Goal: Information Seeking & Learning: Learn about a topic

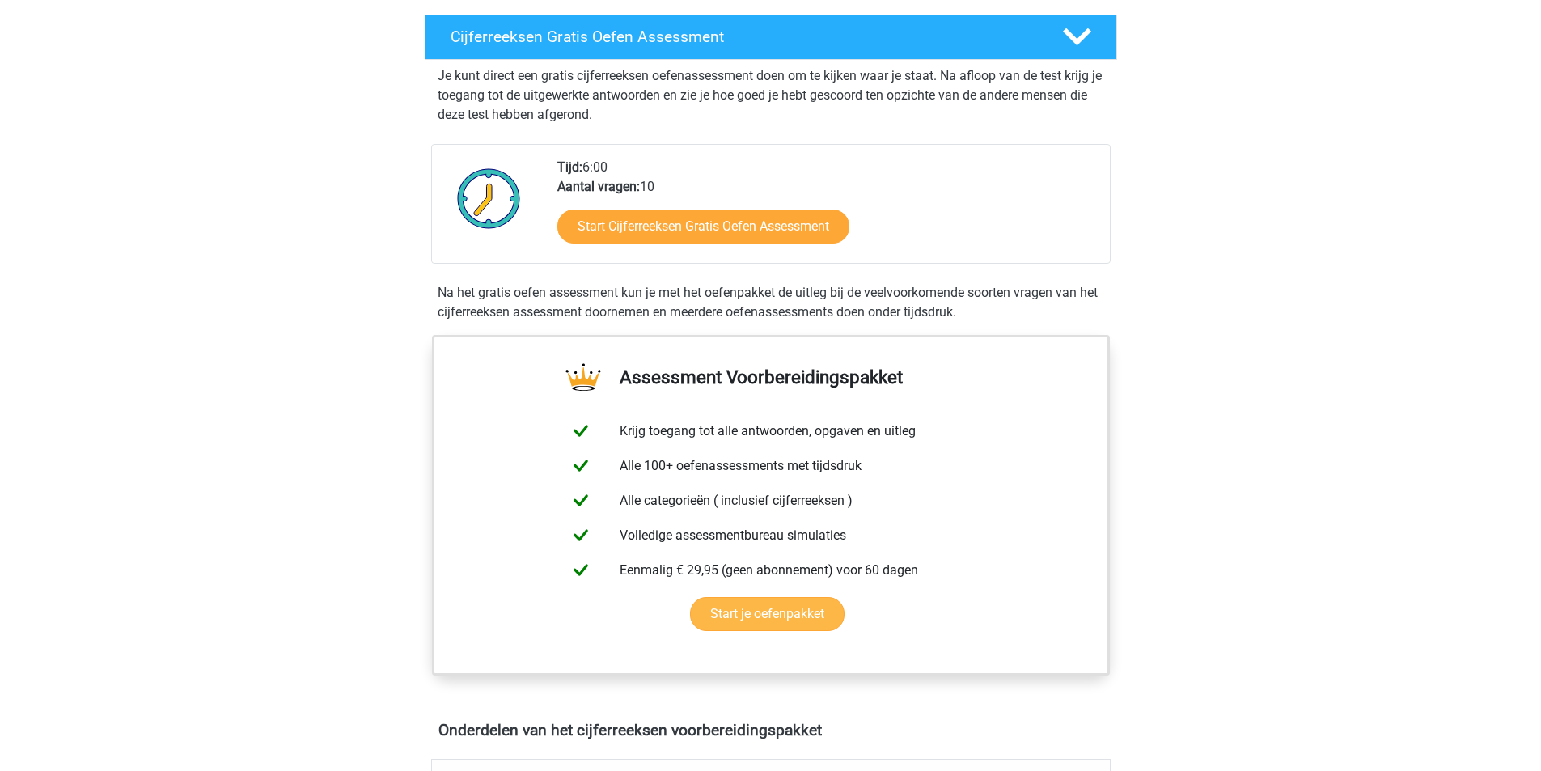
scroll to position [243, 0]
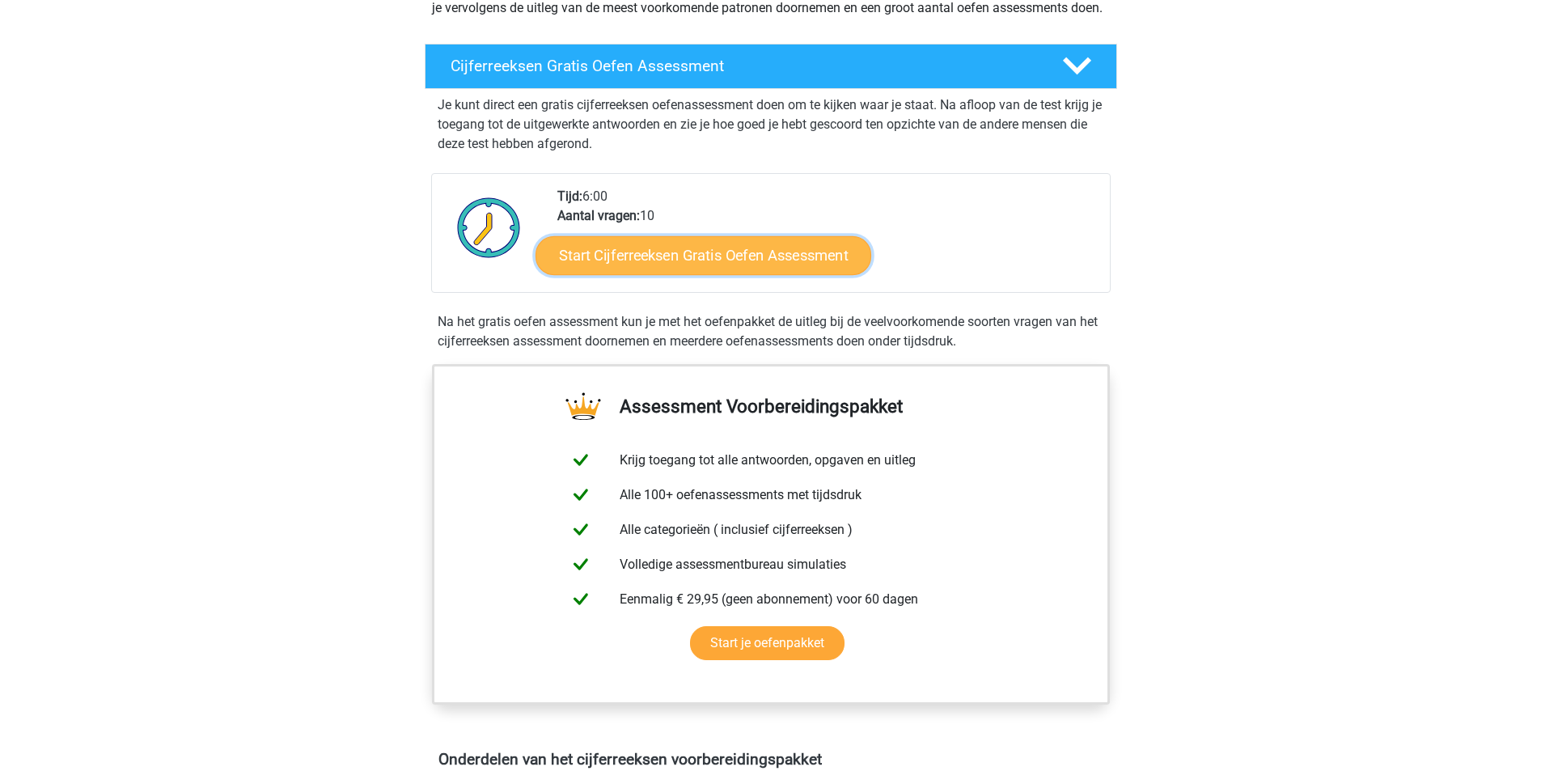
click at [834, 264] on link "Start Cijferreeksen Gratis Oefen Assessment" at bounding box center [703, 254] width 336 height 39
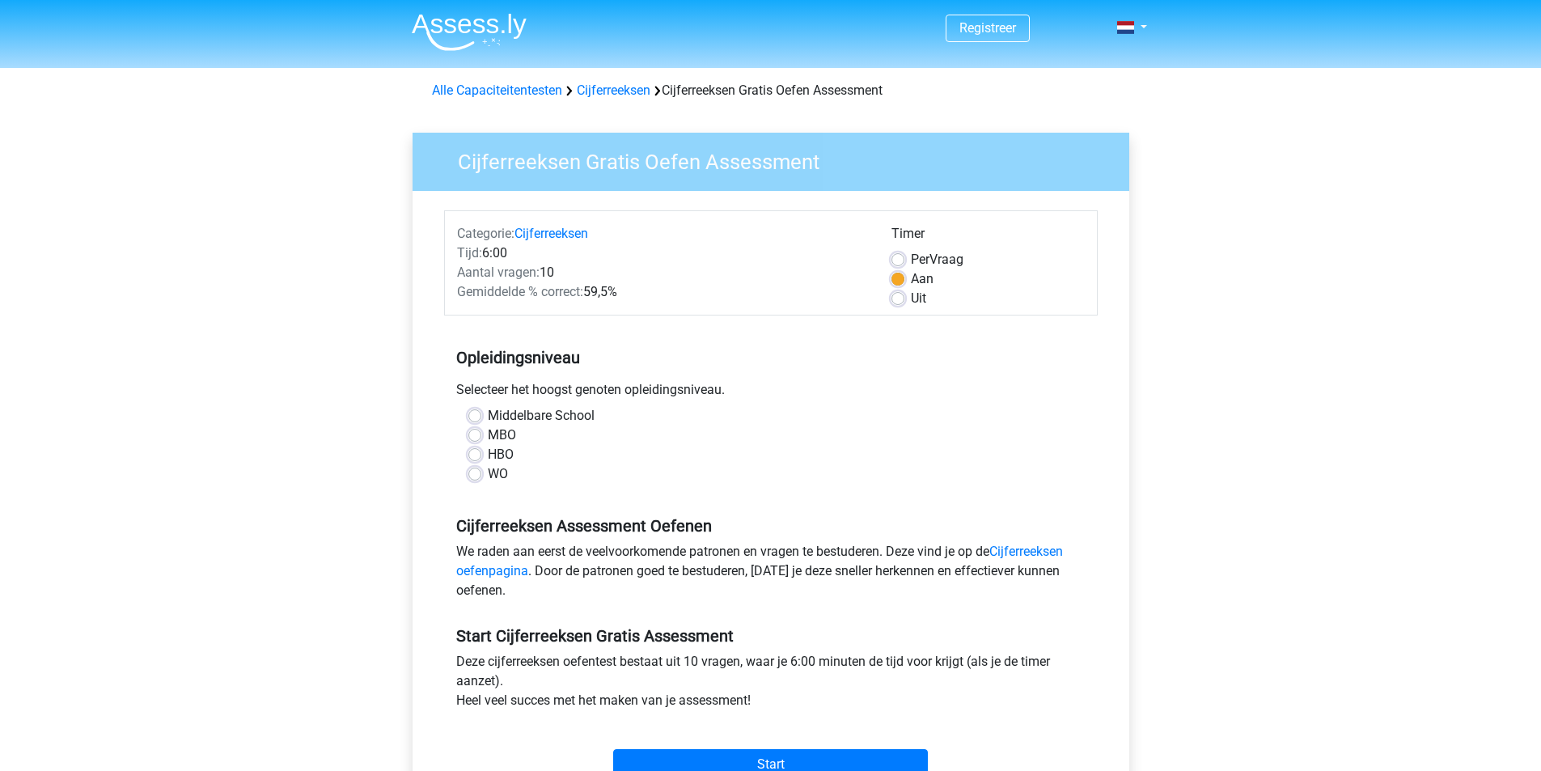
click at [488, 432] on label "MBO" at bounding box center [502, 434] width 28 height 19
click at [480, 432] on input "MBO" at bounding box center [474, 433] width 13 height 16
radio input "true"
click at [911, 260] on label "Per Vraag" at bounding box center [937, 259] width 53 height 19
click at [903, 260] on input "Per Vraag" at bounding box center [897, 258] width 13 height 16
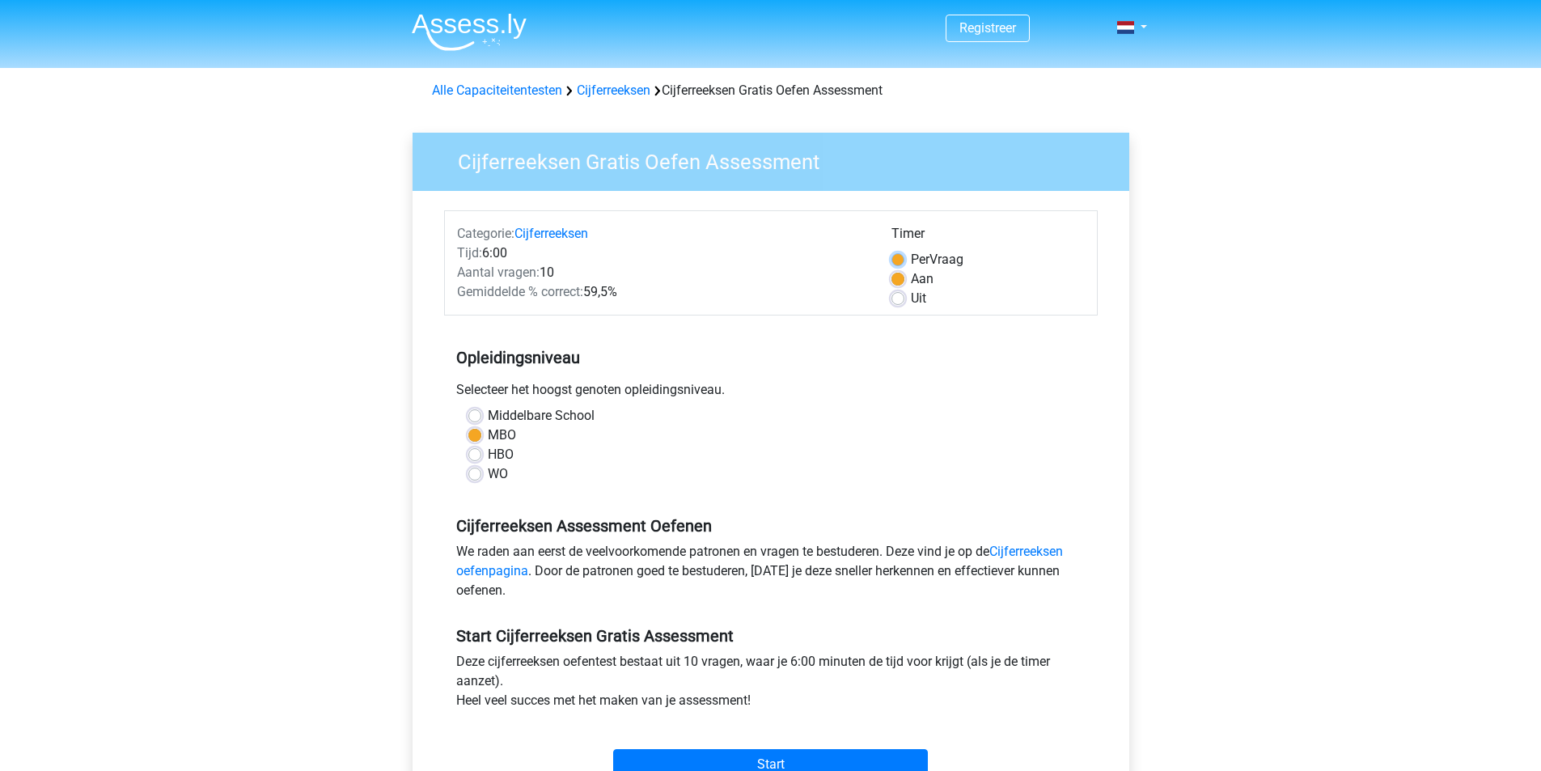
radio input "true"
click at [904, 279] on div "Aan" at bounding box center [987, 278] width 193 height 19
click at [904, 288] on div "Aan" at bounding box center [987, 278] width 193 height 19
click at [911, 304] on label "Uit" at bounding box center [918, 298] width 15 height 19
click at [898, 304] on input "Uit" at bounding box center [897, 297] width 13 height 16
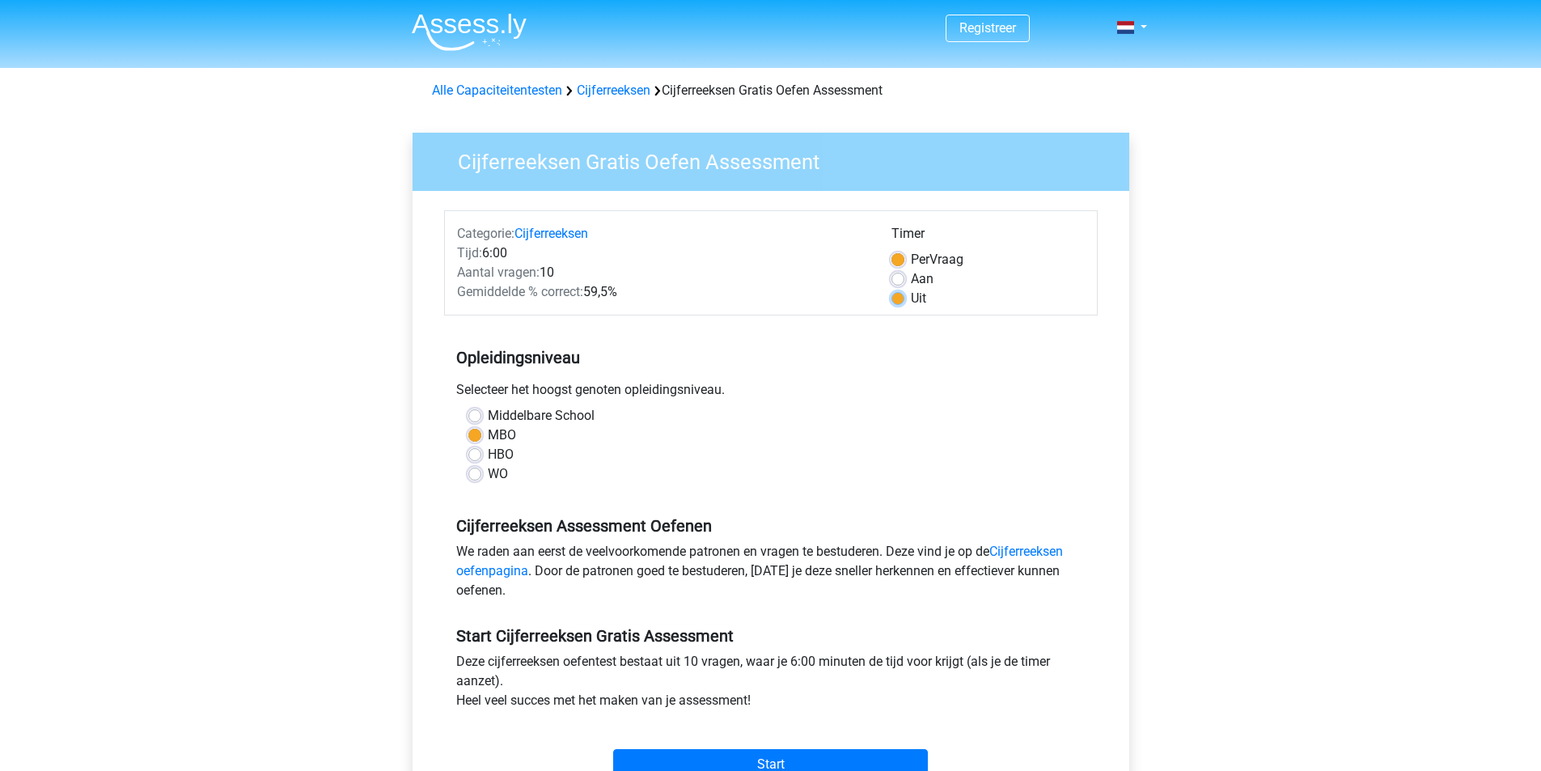
radio input "true"
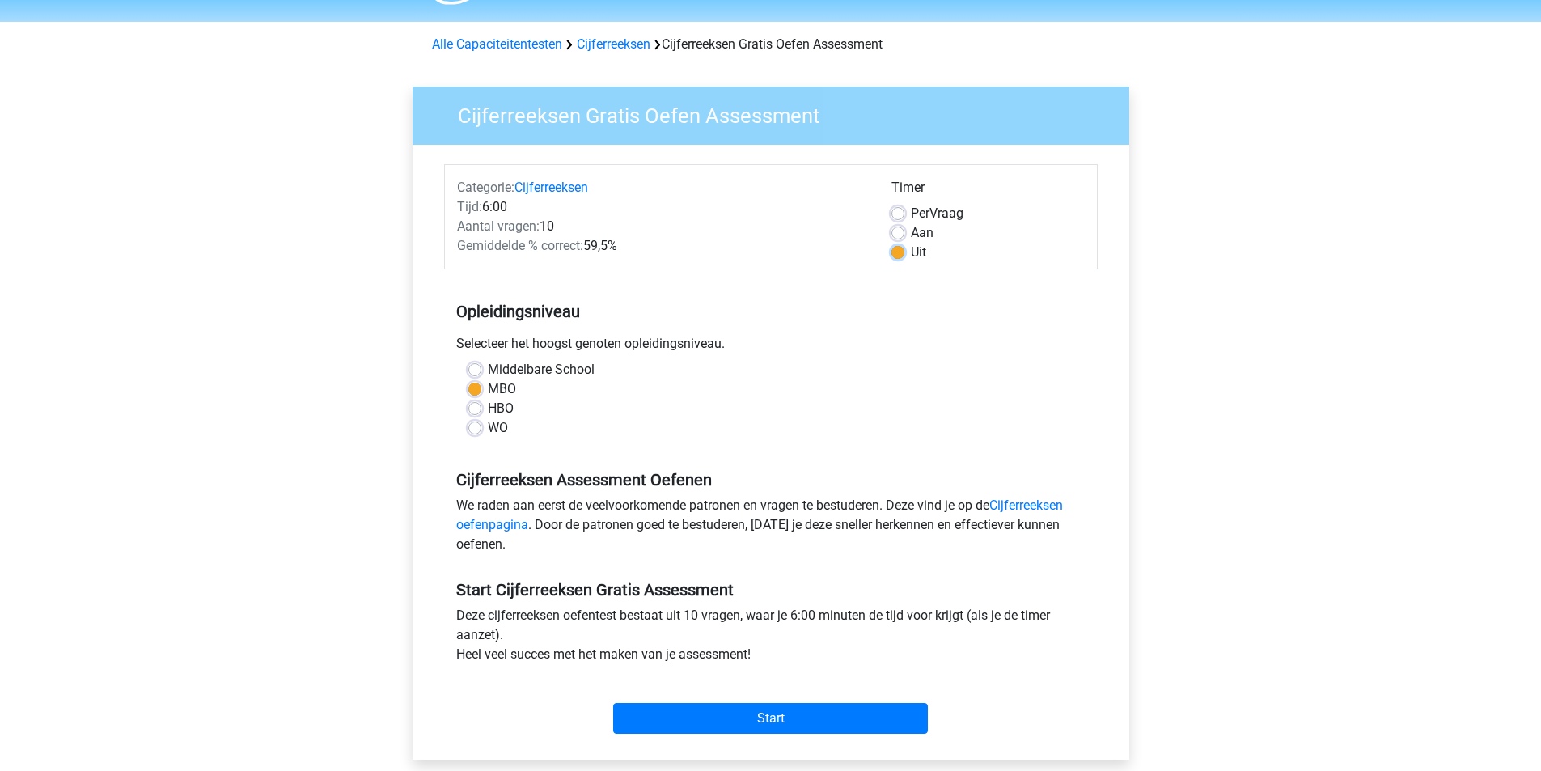
scroll to position [81, 0]
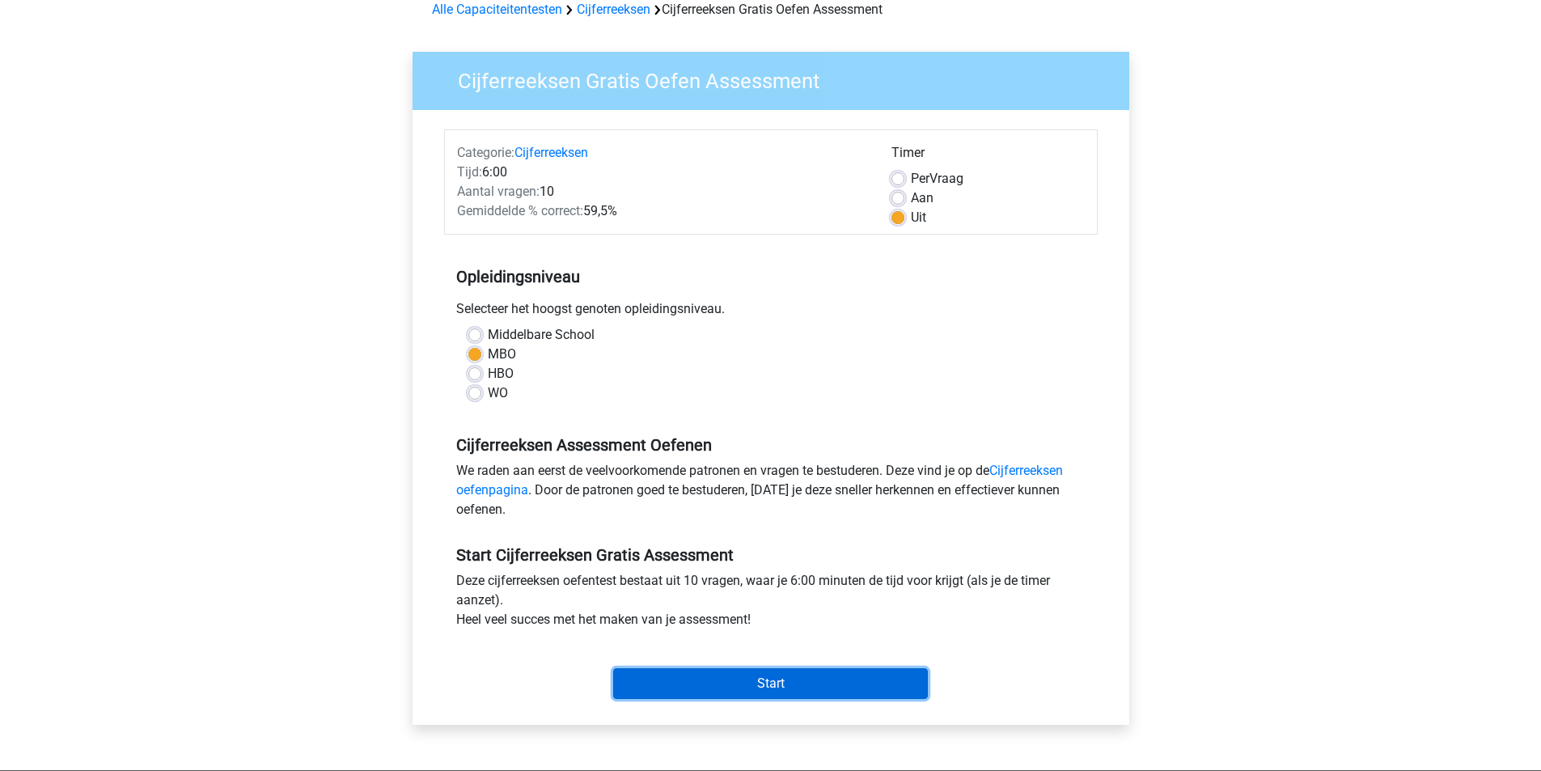
click at [843, 680] on input "Start" at bounding box center [770, 683] width 315 height 31
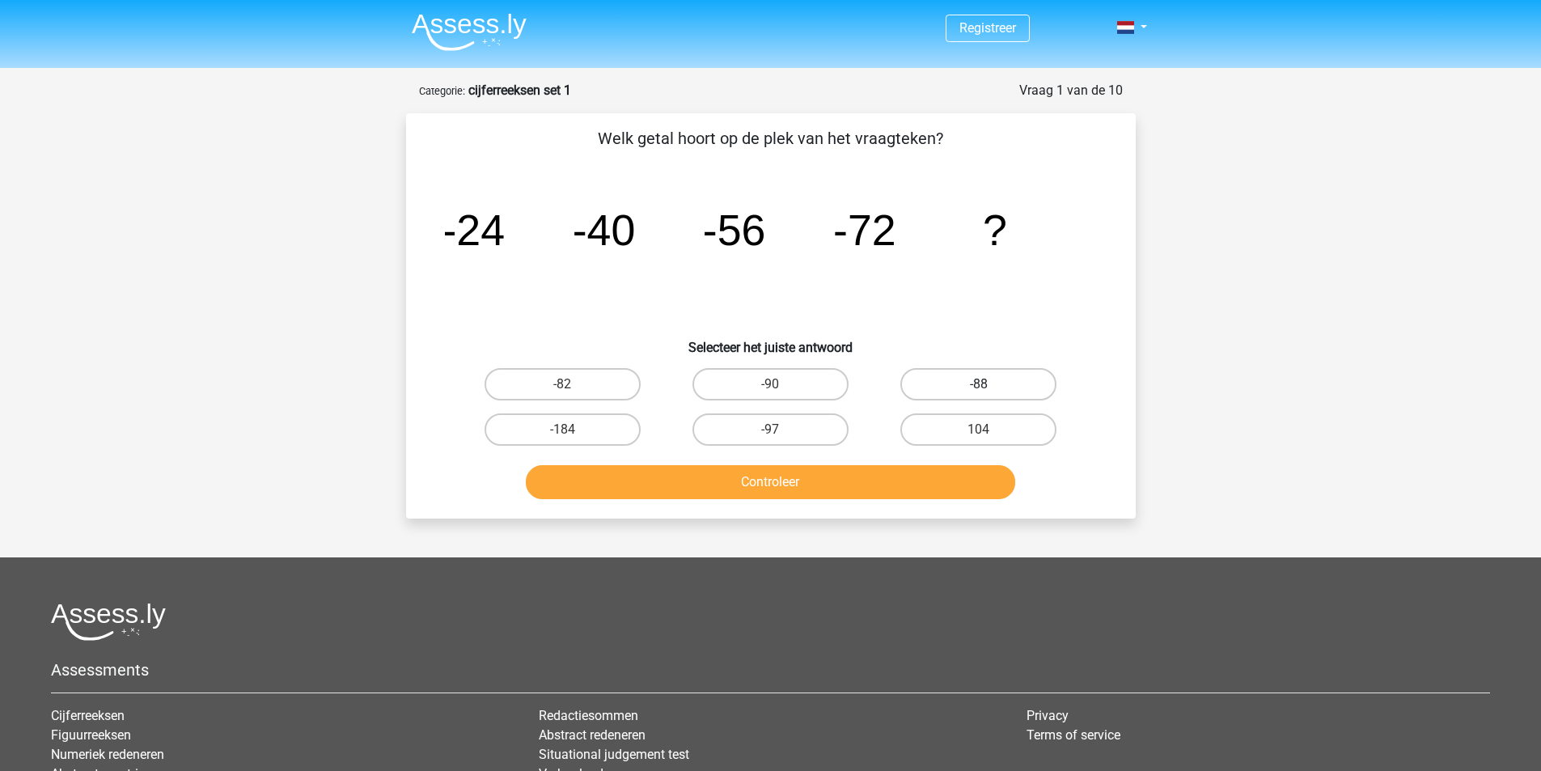
click at [1009, 382] on label "-88" at bounding box center [978, 384] width 156 height 32
click at [989, 384] on input "-88" at bounding box center [984, 389] width 11 height 11
radio input "true"
click at [839, 476] on button "Controleer" at bounding box center [770, 482] width 489 height 34
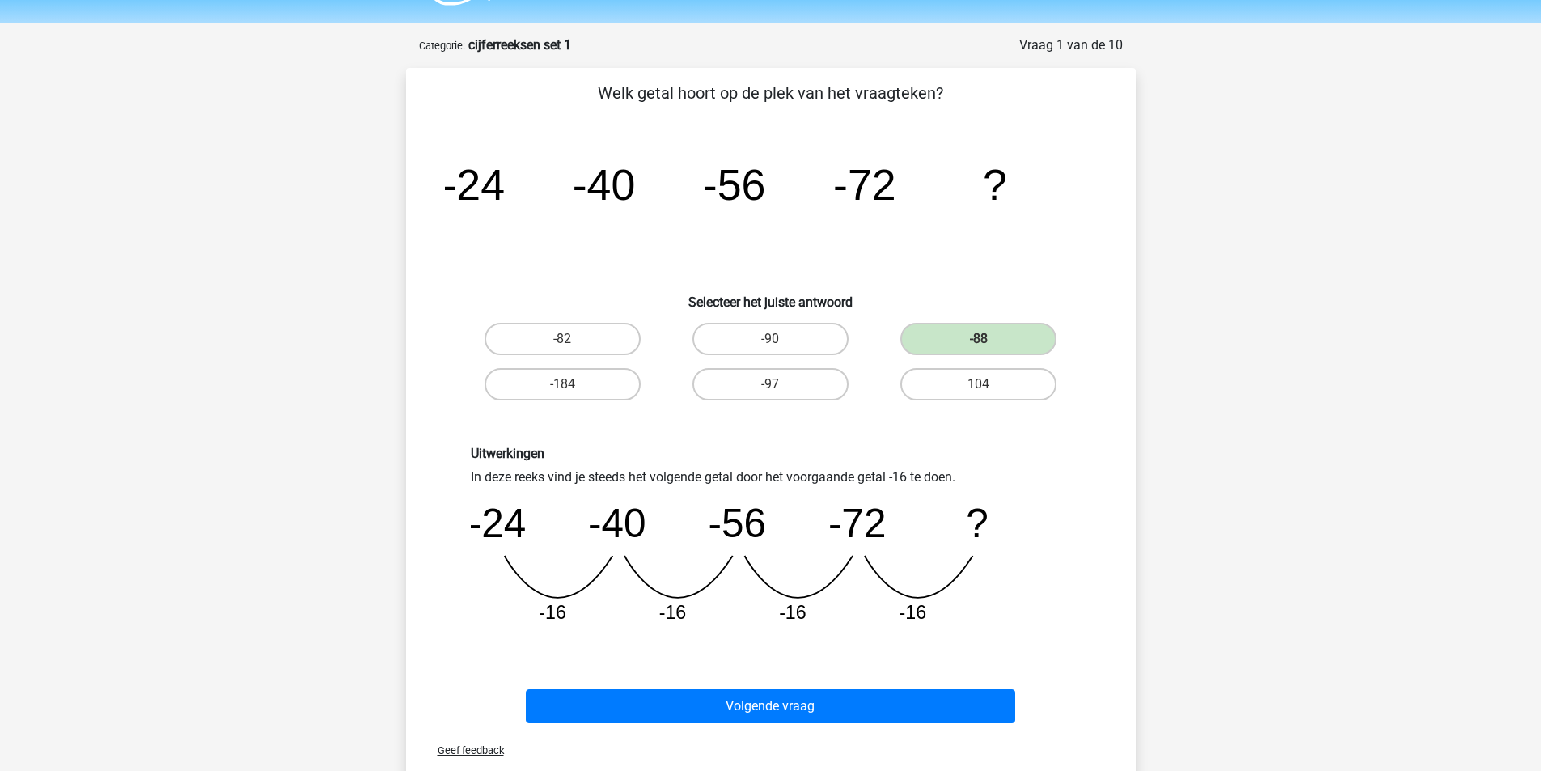
scroll to position [81, 0]
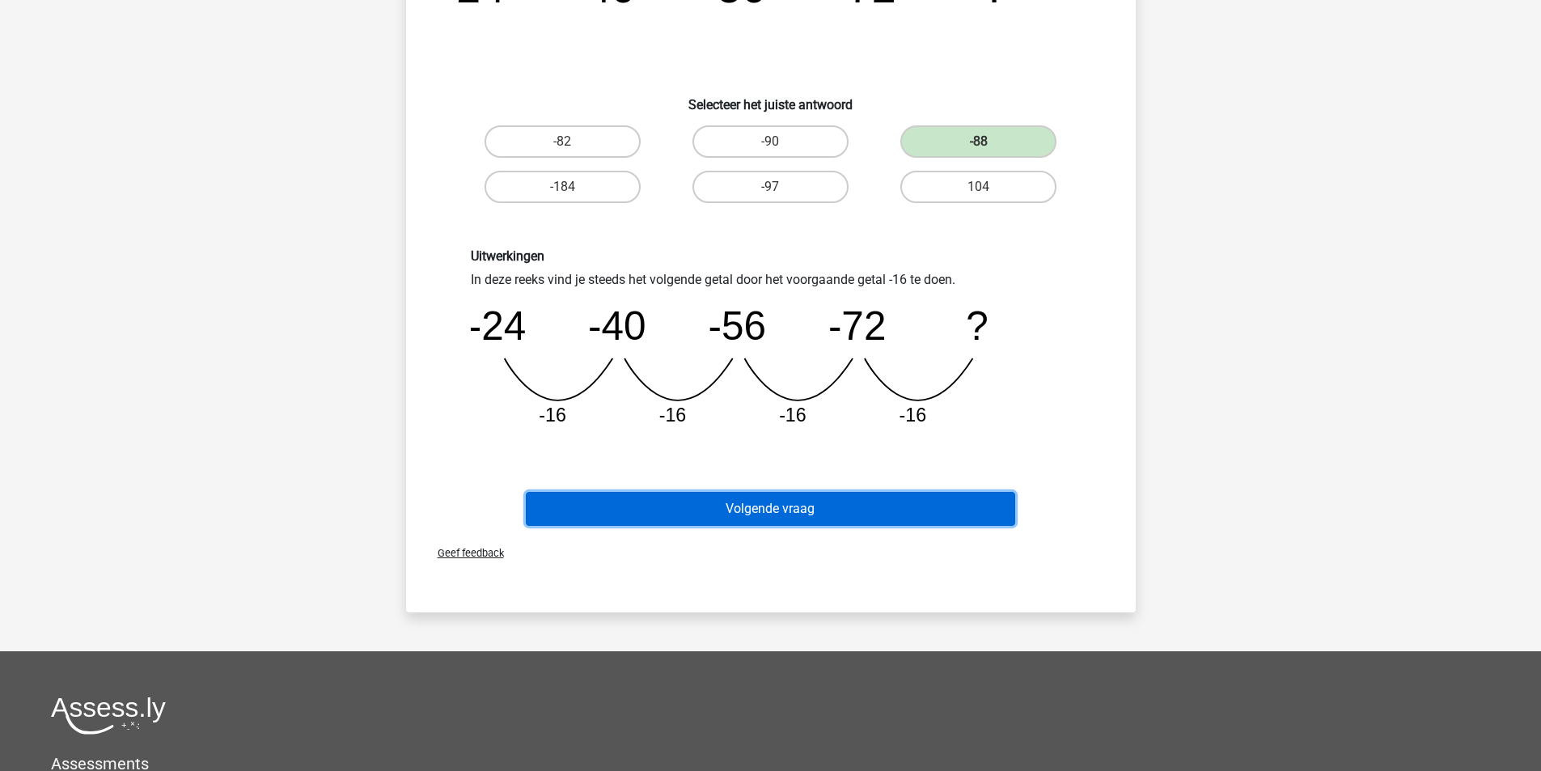
click at [763, 516] on button "Volgende vraag" at bounding box center [770, 509] width 489 height 34
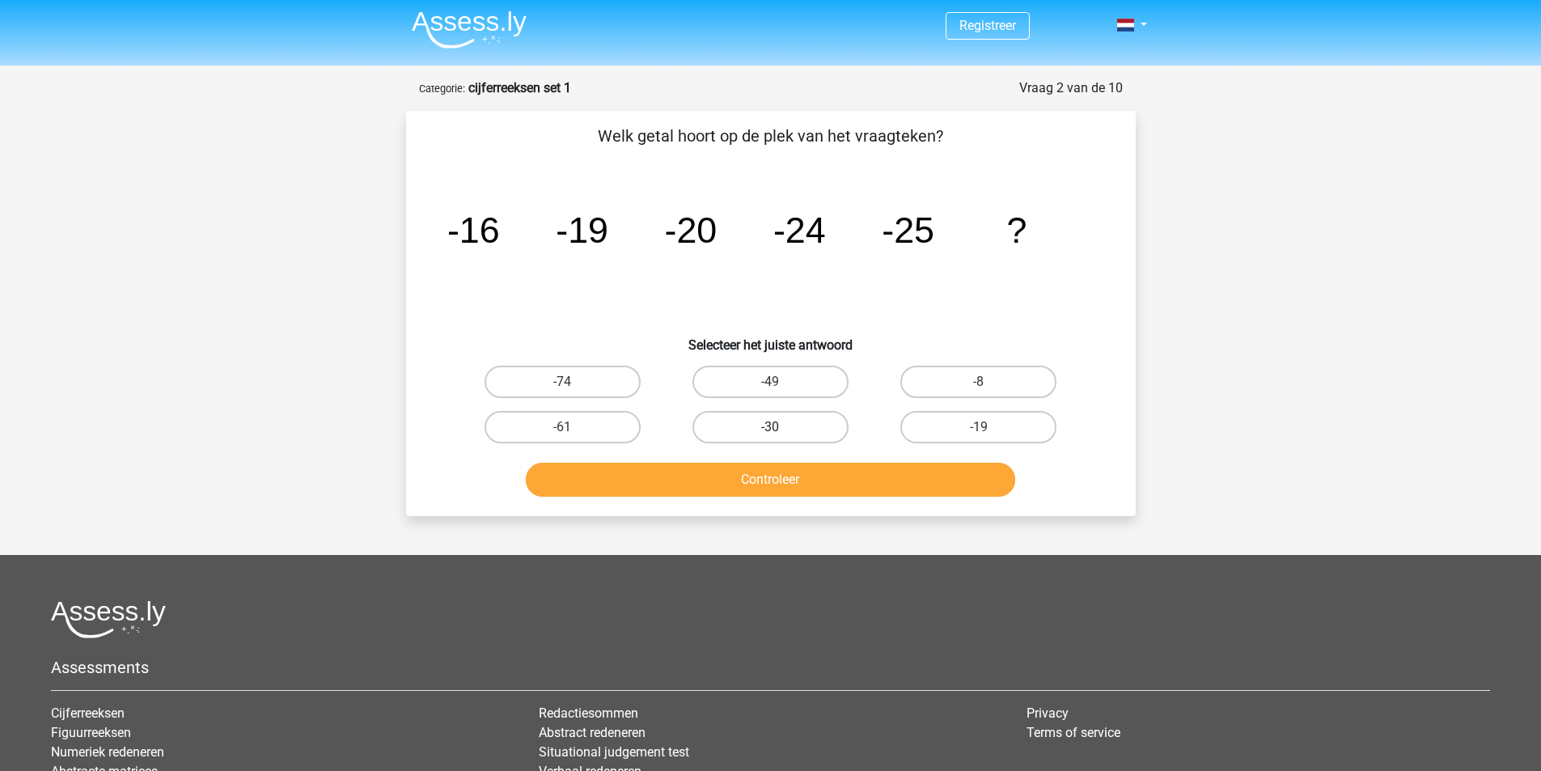
scroll to position [0, 0]
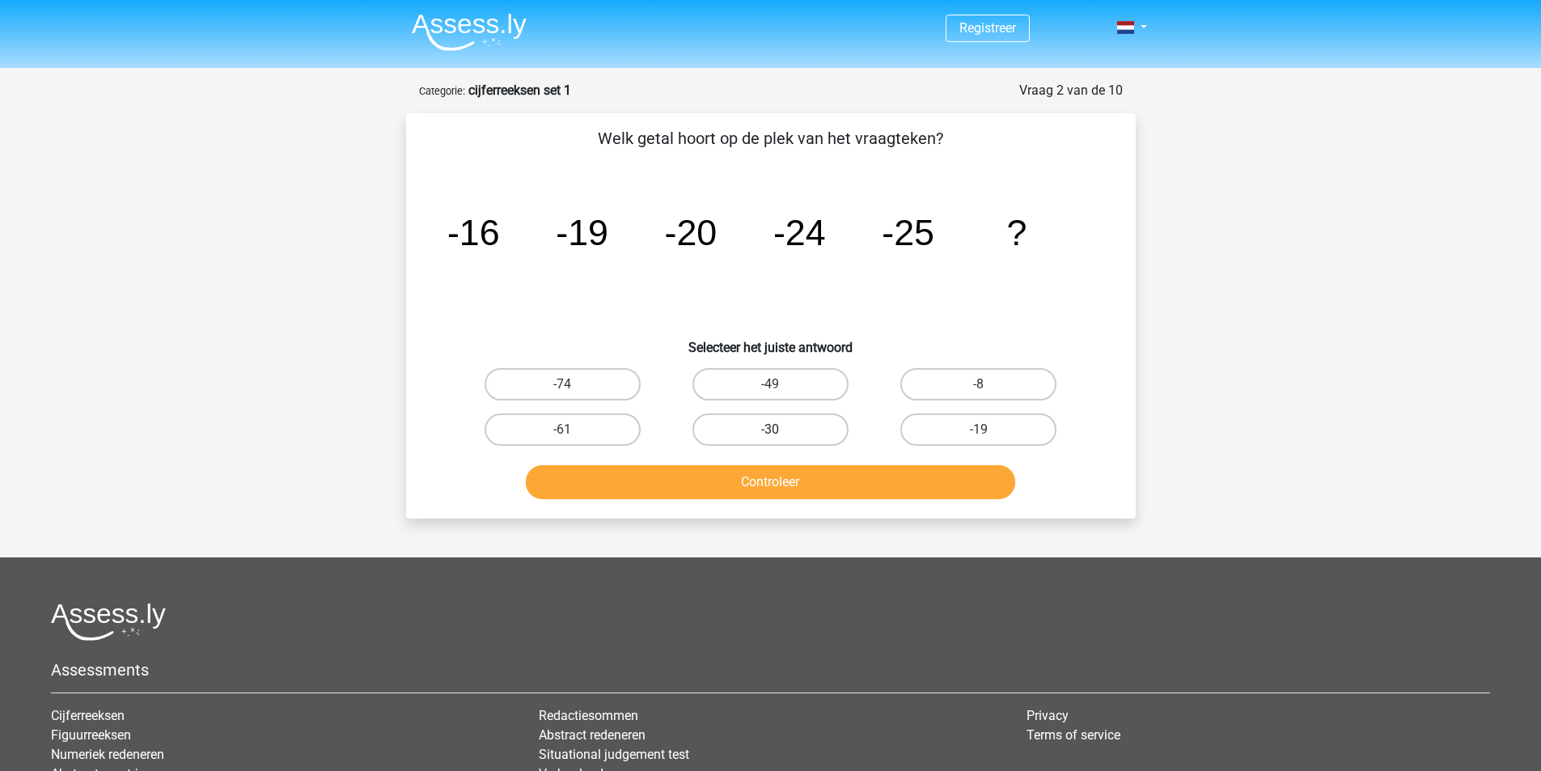
click at [784, 438] on label "-30" at bounding box center [770, 429] width 156 height 32
click at [780, 438] on input "-30" at bounding box center [775, 434] width 11 height 11
radio input "true"
click at [790, 493] on button "Controleer" at bounding box center [770, 482] width 489 height 34
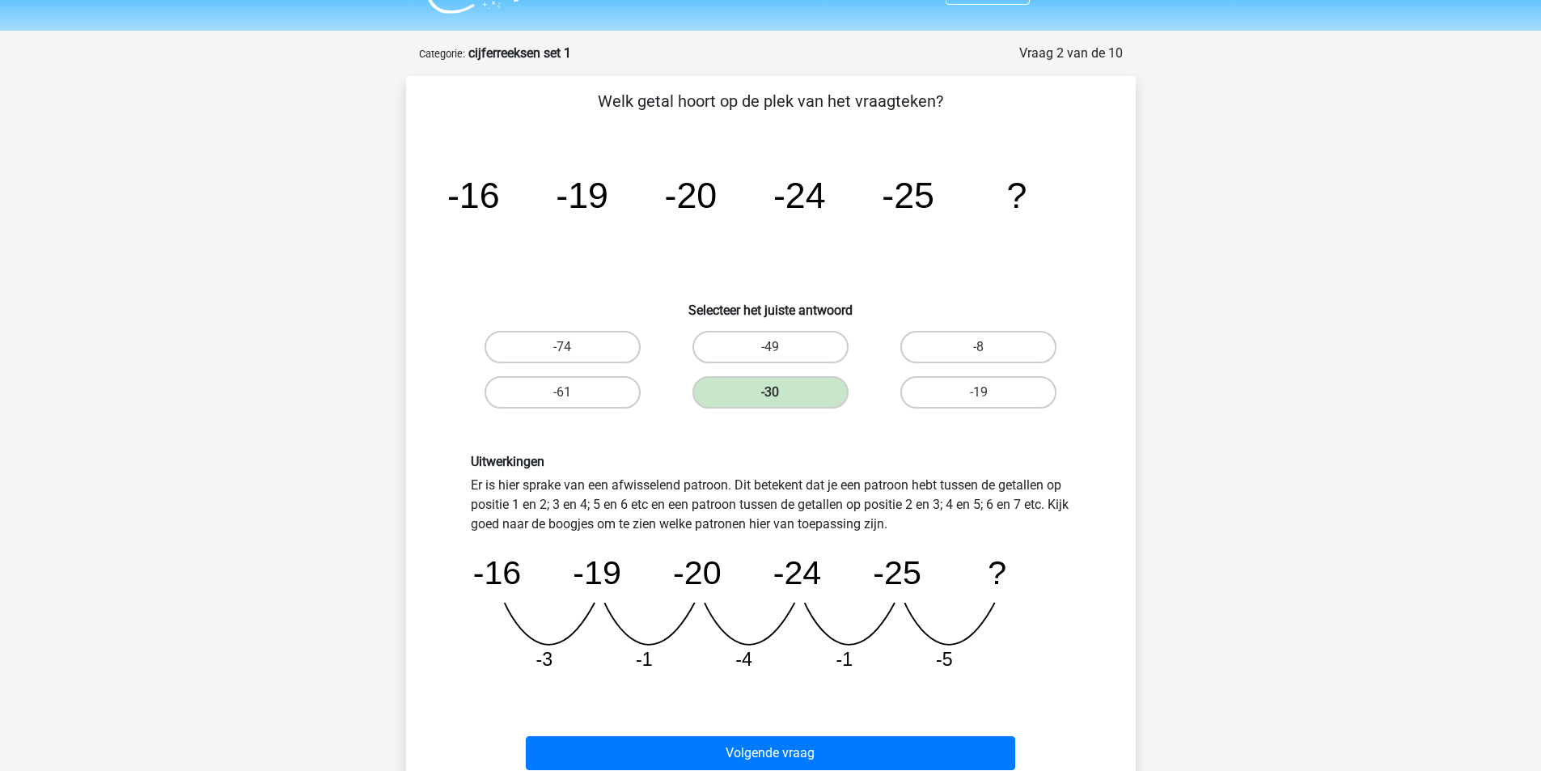
scroll to position [81, 0]
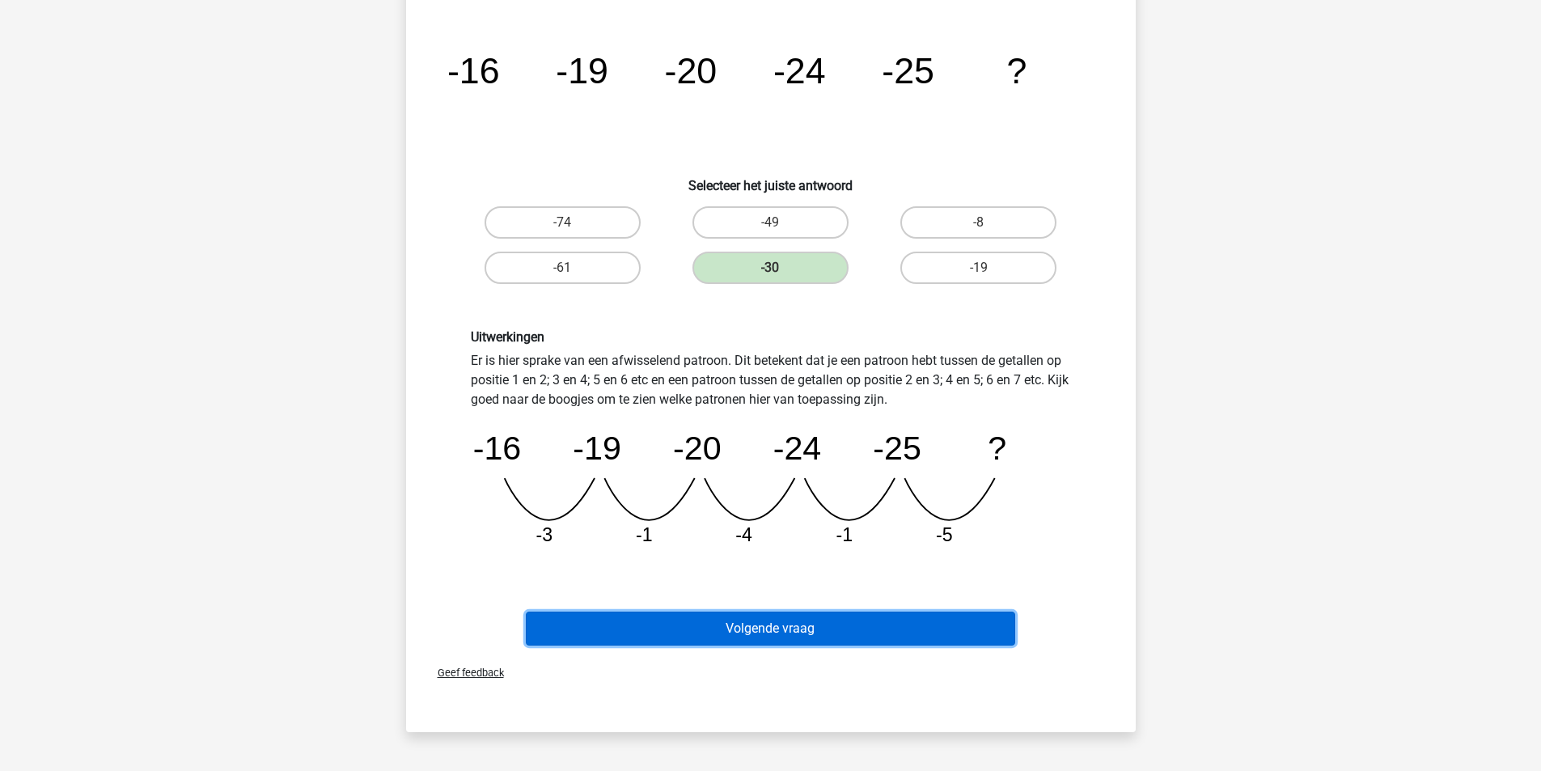
click at [806, 636] on button "Volgende vraag" at bounding box center [770, 628] width 489 height 34
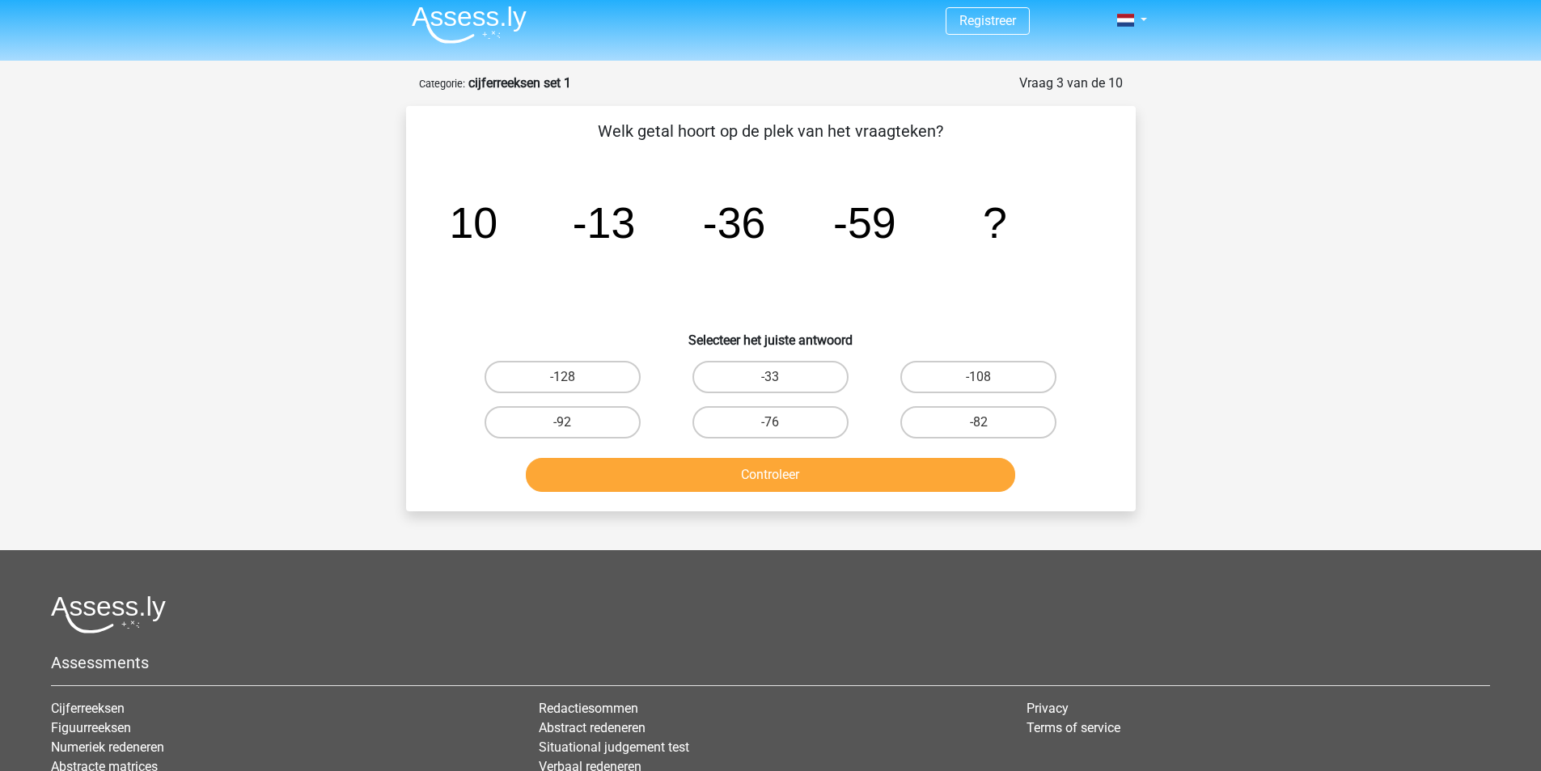
scroll to position [0, 0]
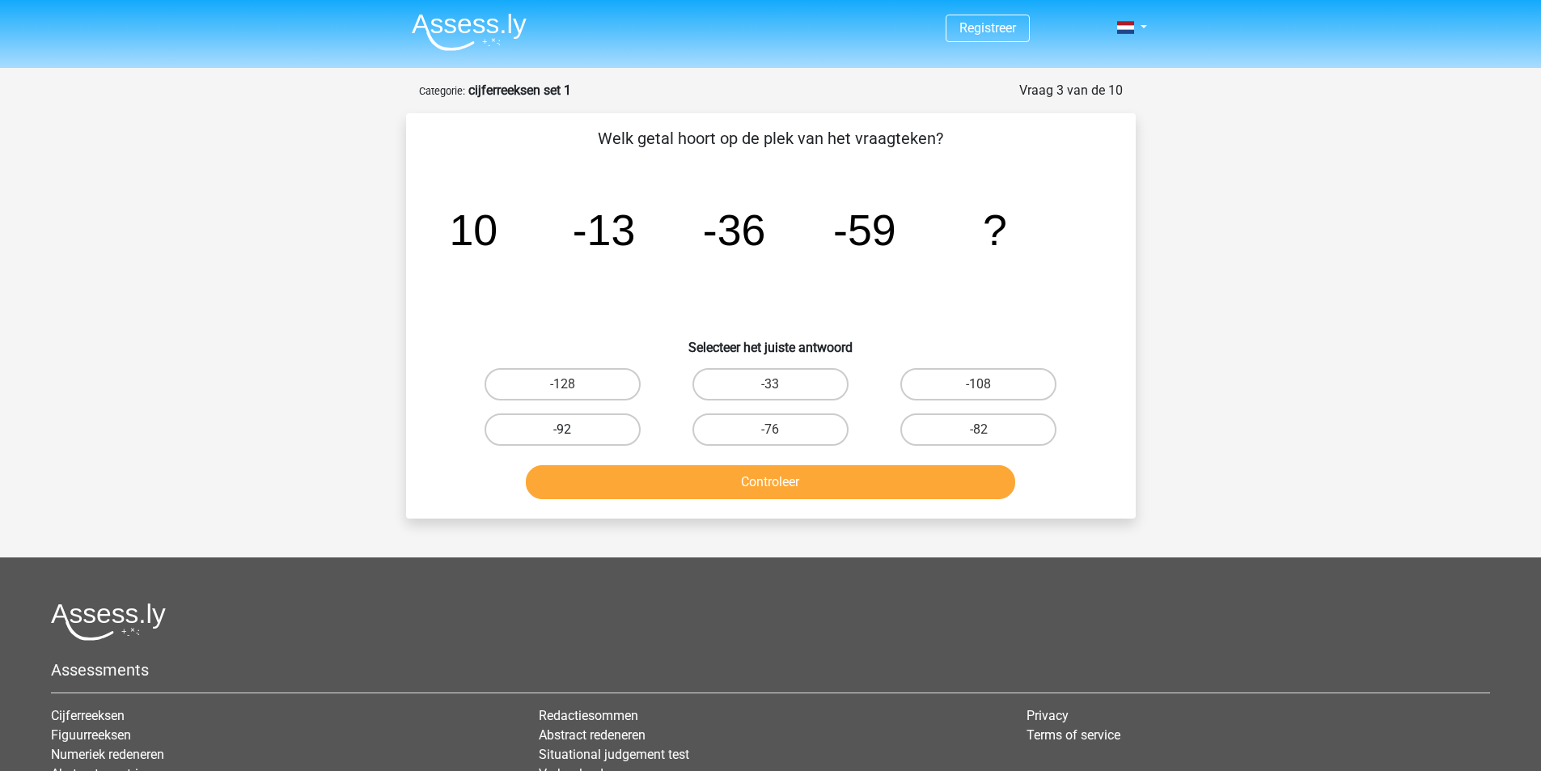
click at [616, 426] on label "-92" at bounding box center [562, 429] width 156 height 32
click at [573, 429] on input "-92" at bounding box center [567, 434] width 11 height 11
radio input "true"
click at [727, 486] on button "Controleer" at bounding box center [770, 482] width 489 height 34
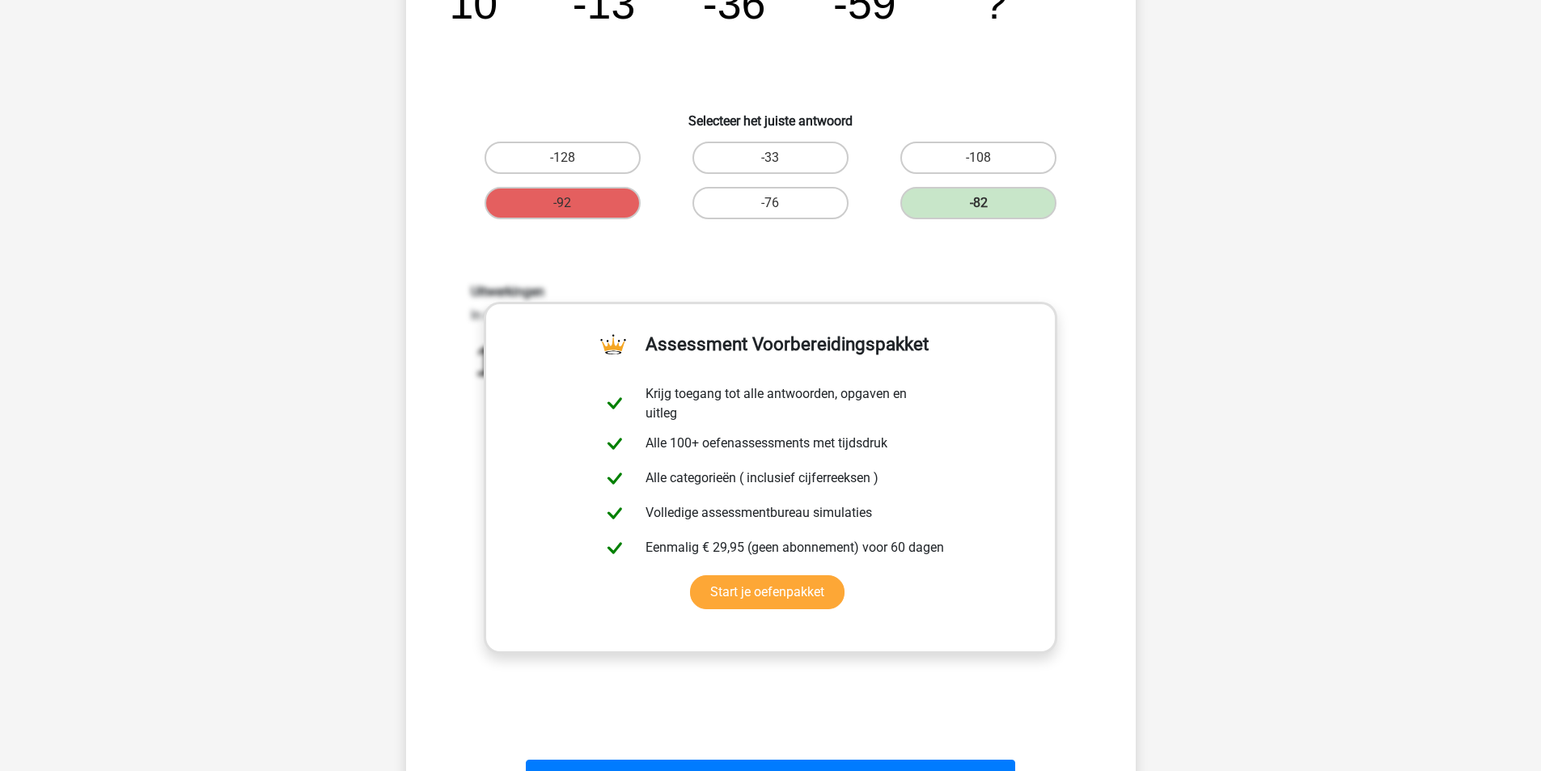
scroll to position [243, 0]
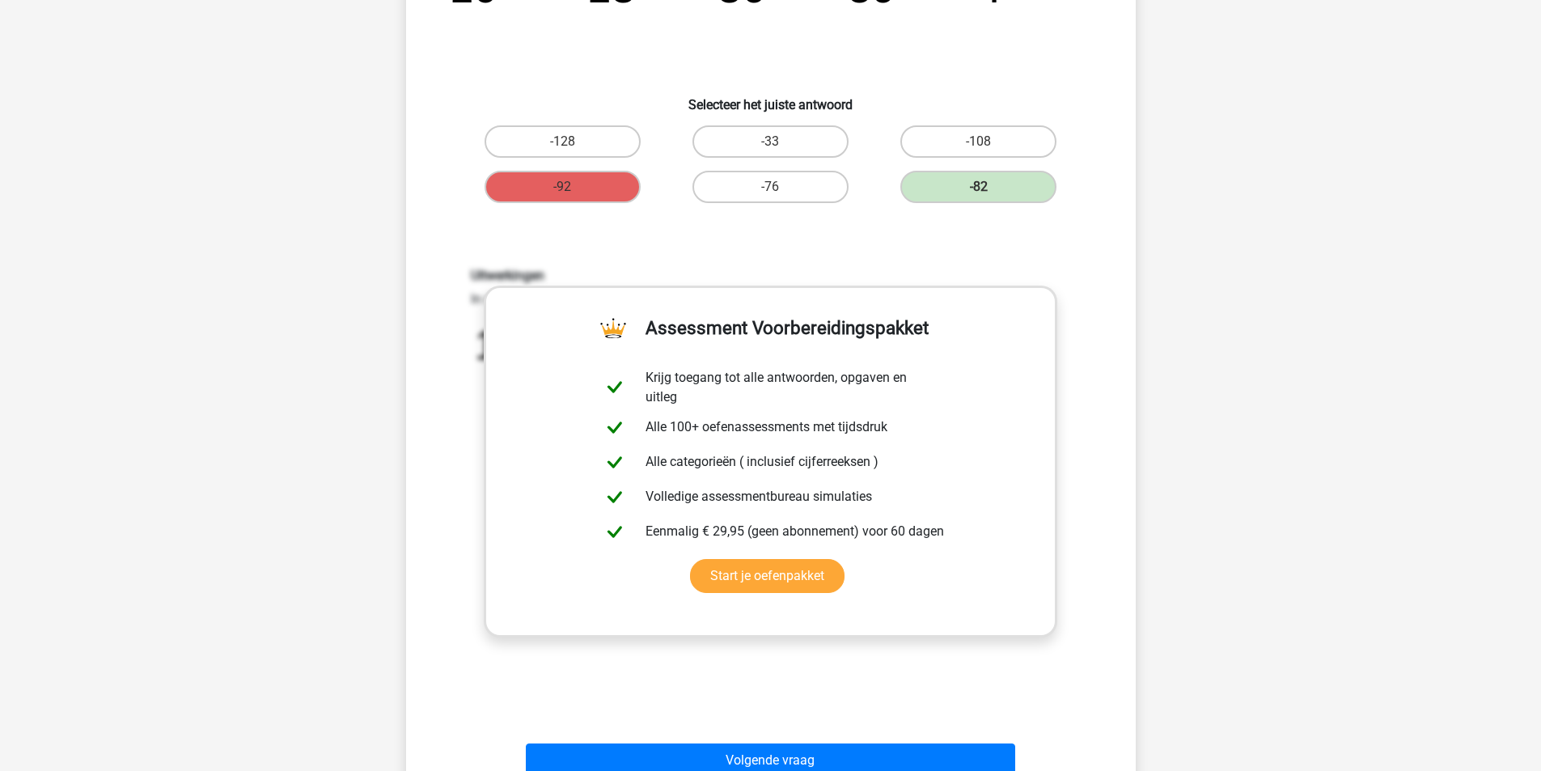
click at [961, 657] on div "Uitwerkingen In deze reeks vind je steeds het volgende getal door het voorgaand…" at bounding box center [771, 479] width 678 height 501
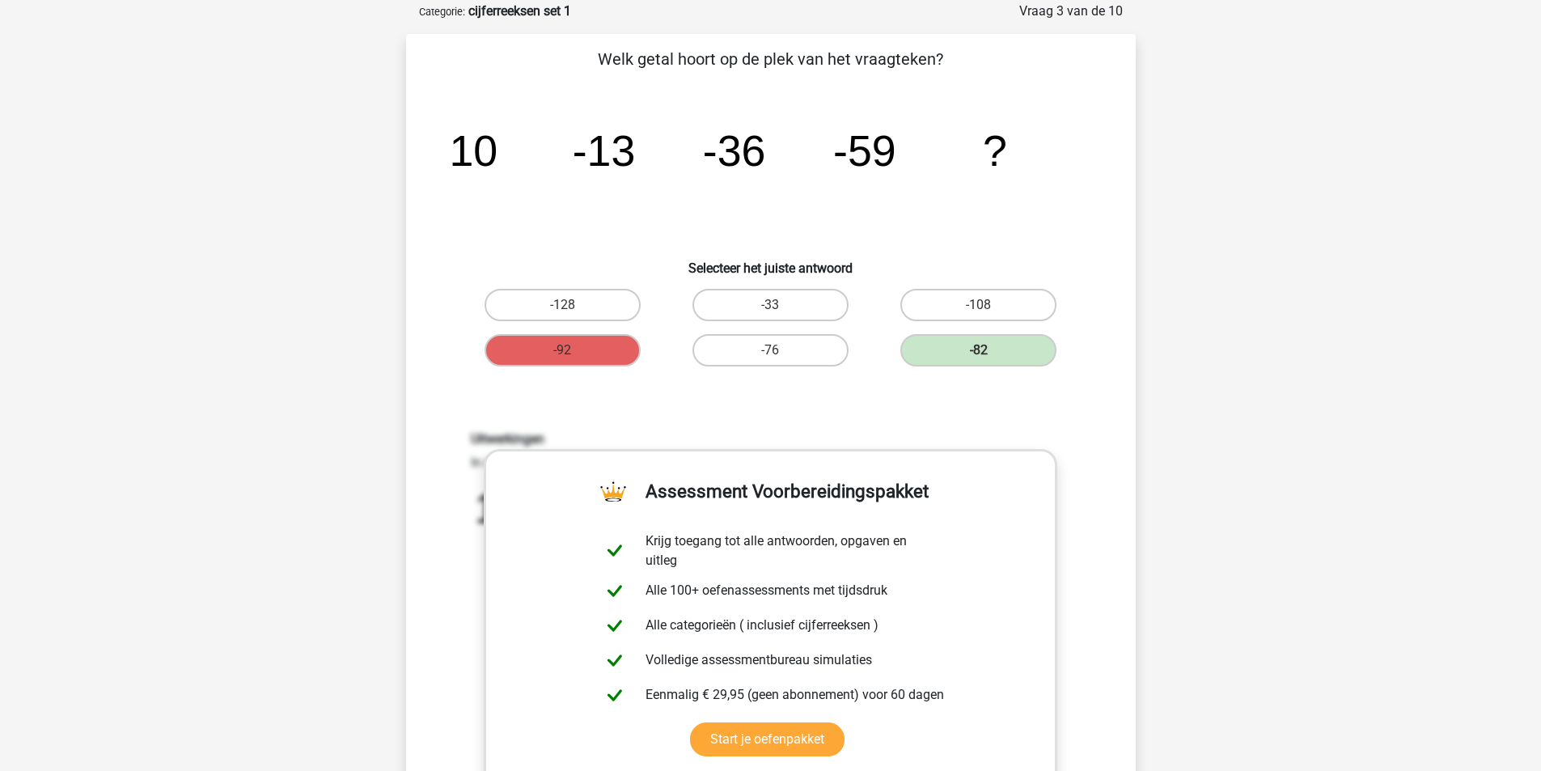
scroll to position [0, 0]
